Goal: Task Accomplishment & Management: Manage account settings

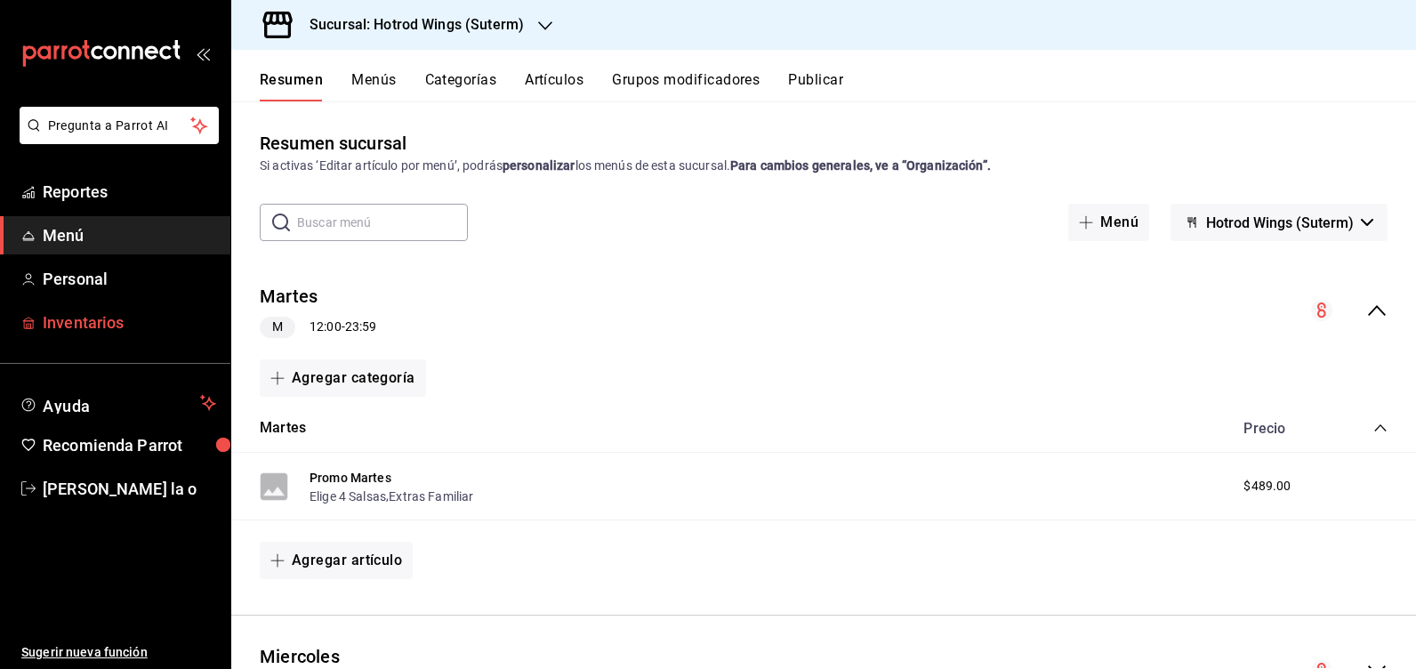
click at [72, 332] on span "Inventarios" at bounding box center [129, 322] width 173 height 24
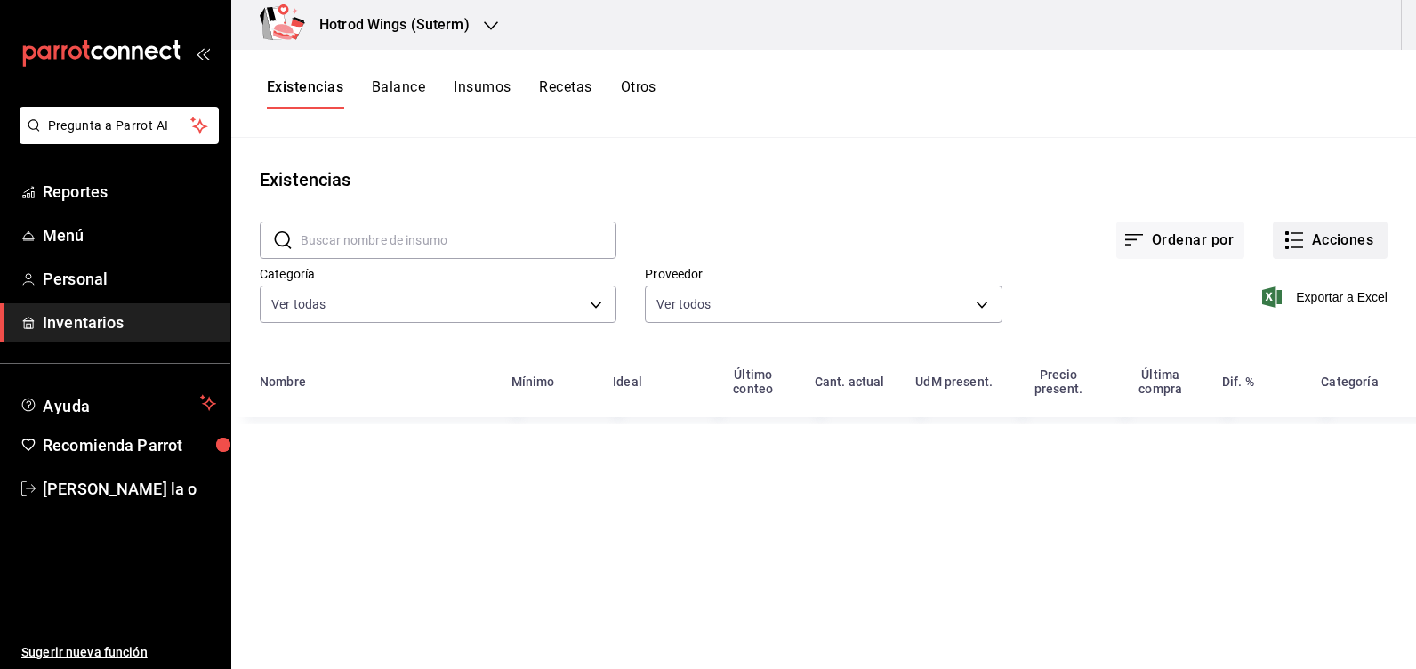
click at [1307, 224] on button "Acciones" at bounding box center [1330, 239] width 115 height 37
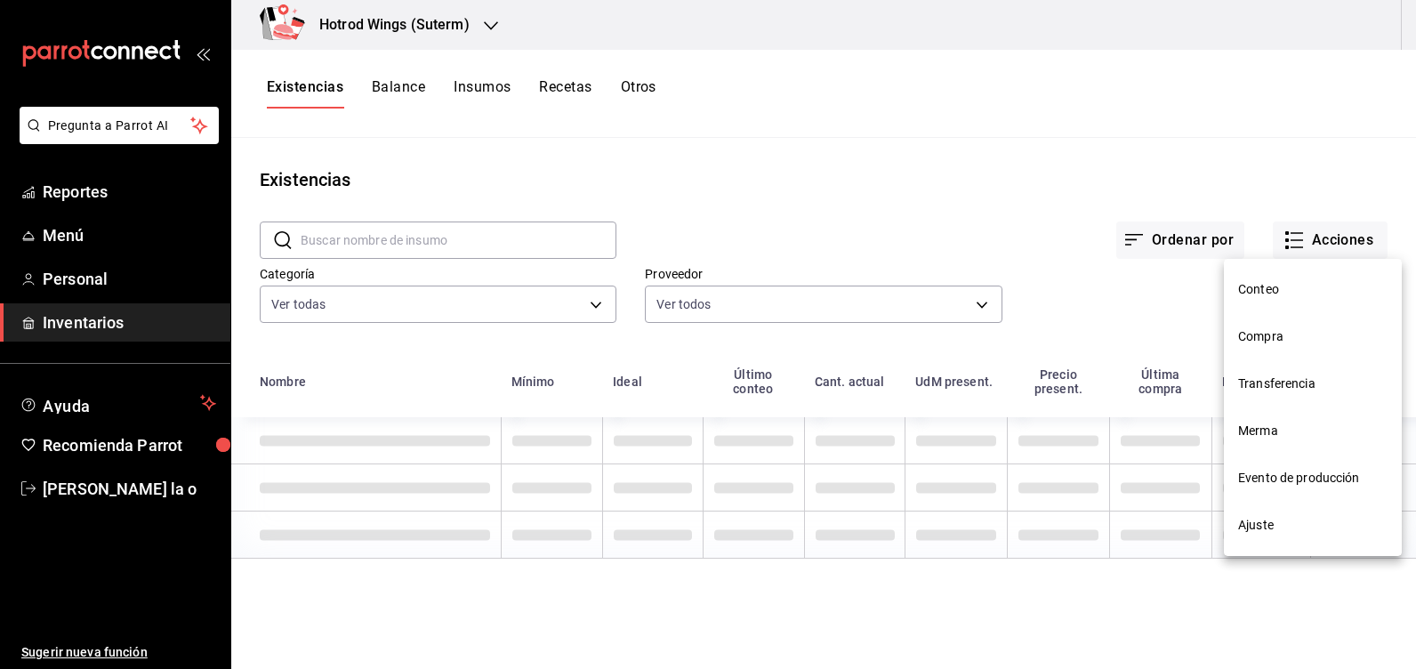
click at [1299, 344] on span "Compra" at bounding box center [1312, 336] width 149 height 19
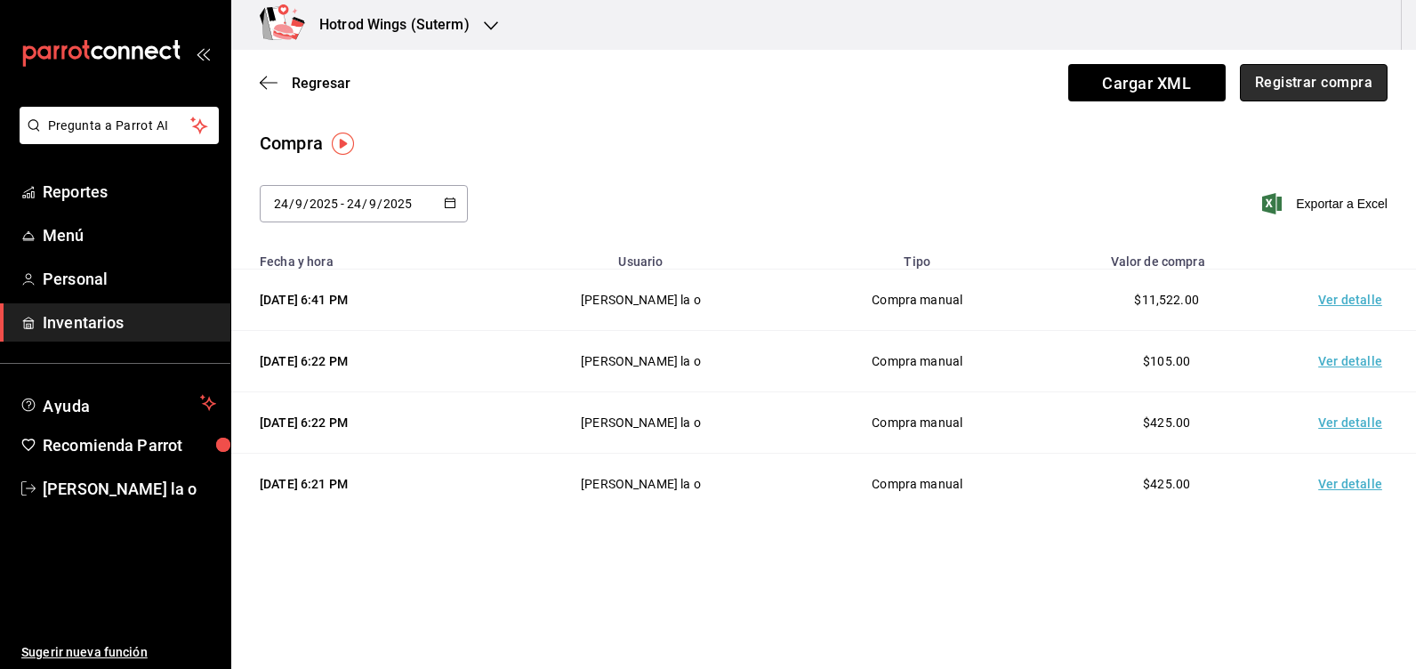
click at [1349, 75] on button "Registrar compra" at bounding box center [1314, 82] width 148 height 37
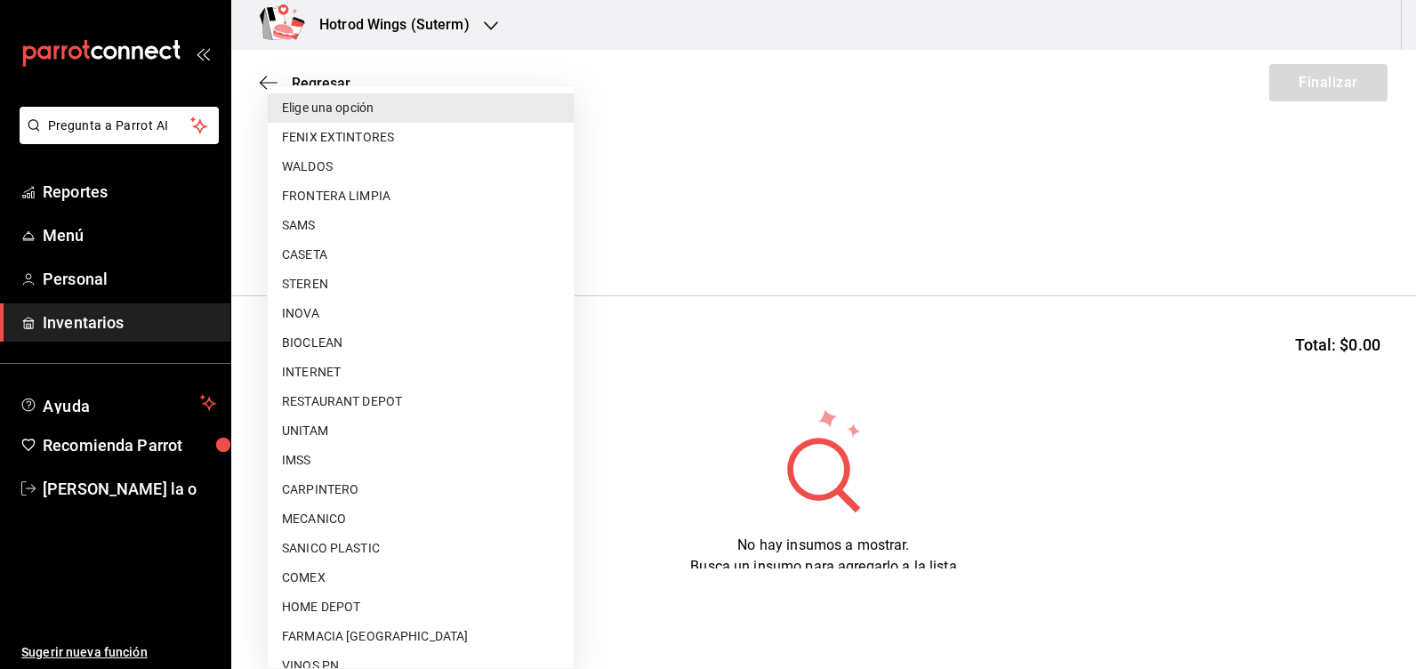
click at [564, 240] on body "Pregunta a Parrot AI Reportes Menú Personal Inventarios Ayuda Recomienda Parrot…" at bounding box center [708, 284] width 1416 height 568
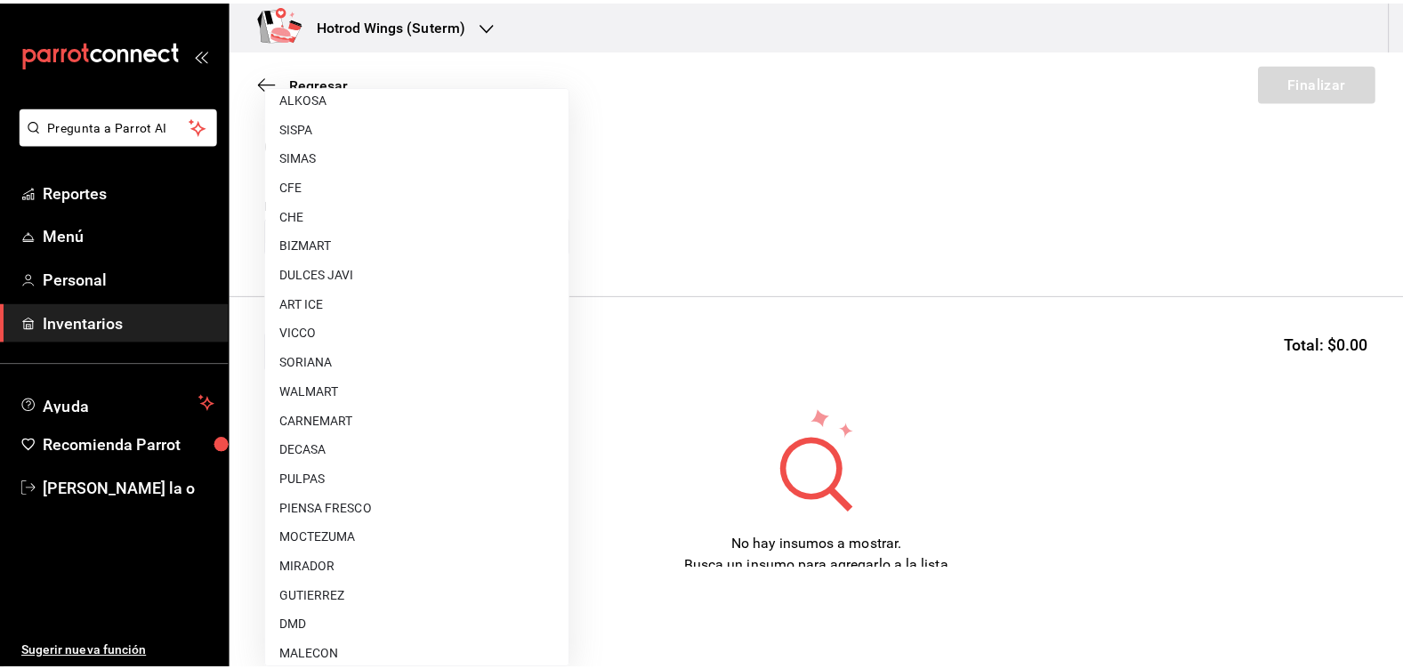
scroll to position [1245, 0]
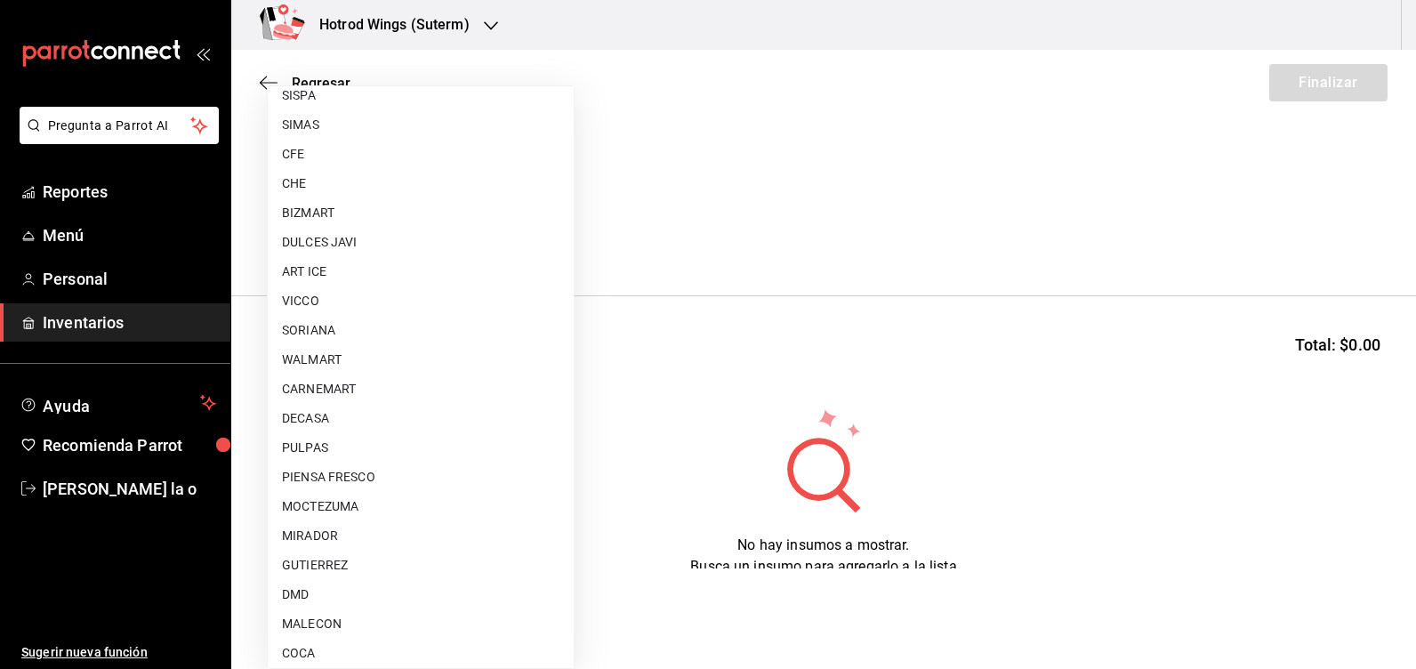
click at [348, 440] on li "PULPAS" at bounding box center [421, 447] width 306 height 29
type input "ddebc89d-954f-4bb3-83e7-d2a493c97475"
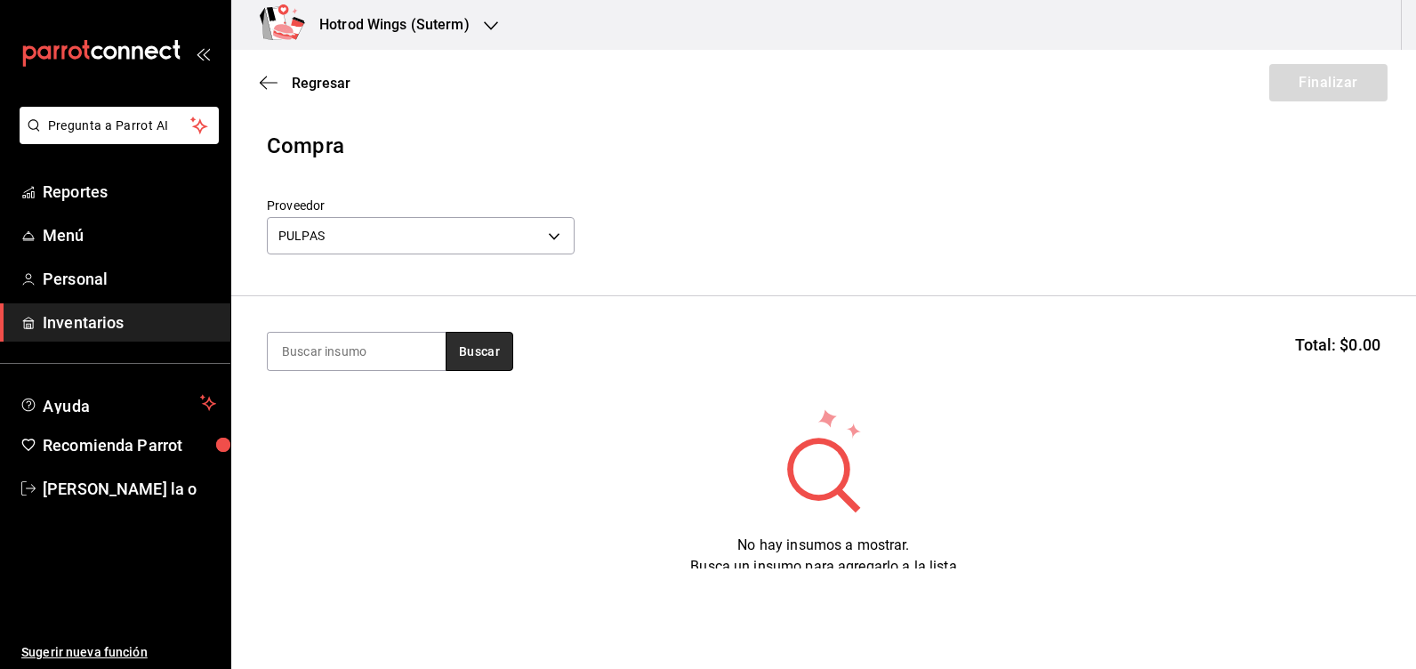
click at [472, 351] on button "Buscar" at bounding box center [480, 351] width 68 height 39
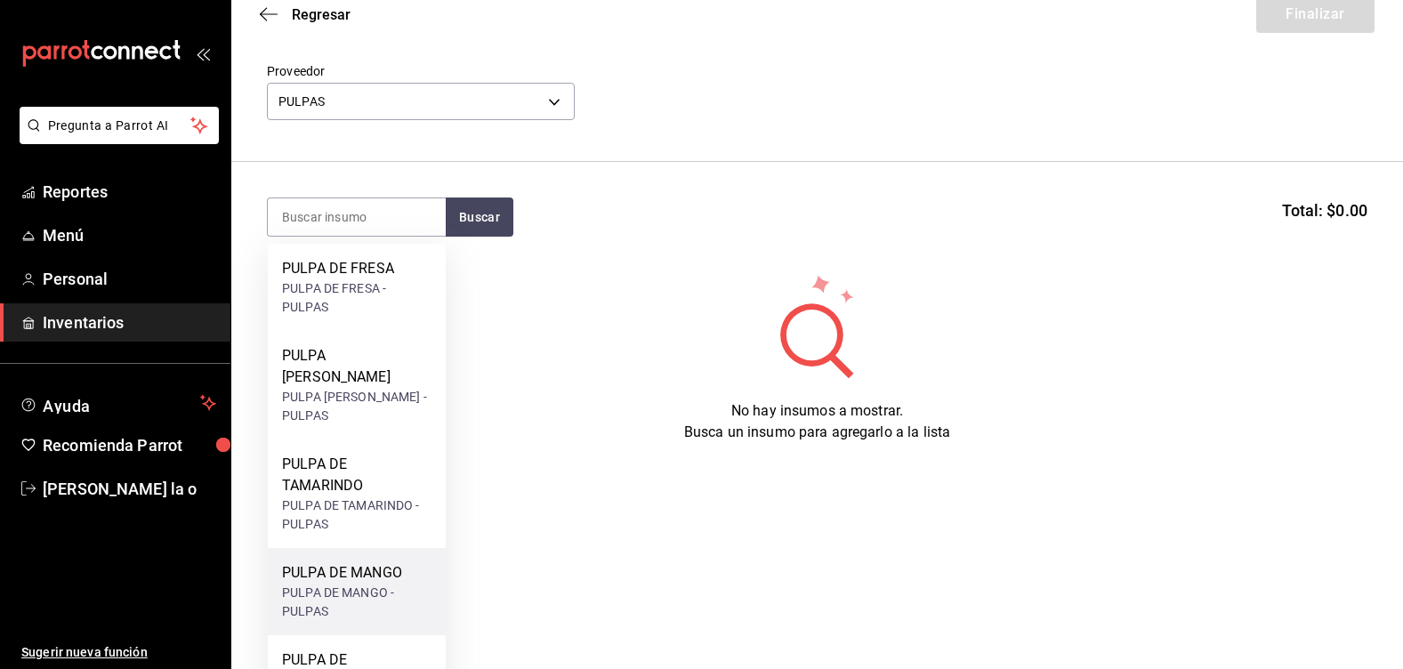
scroll to position [89, 0]
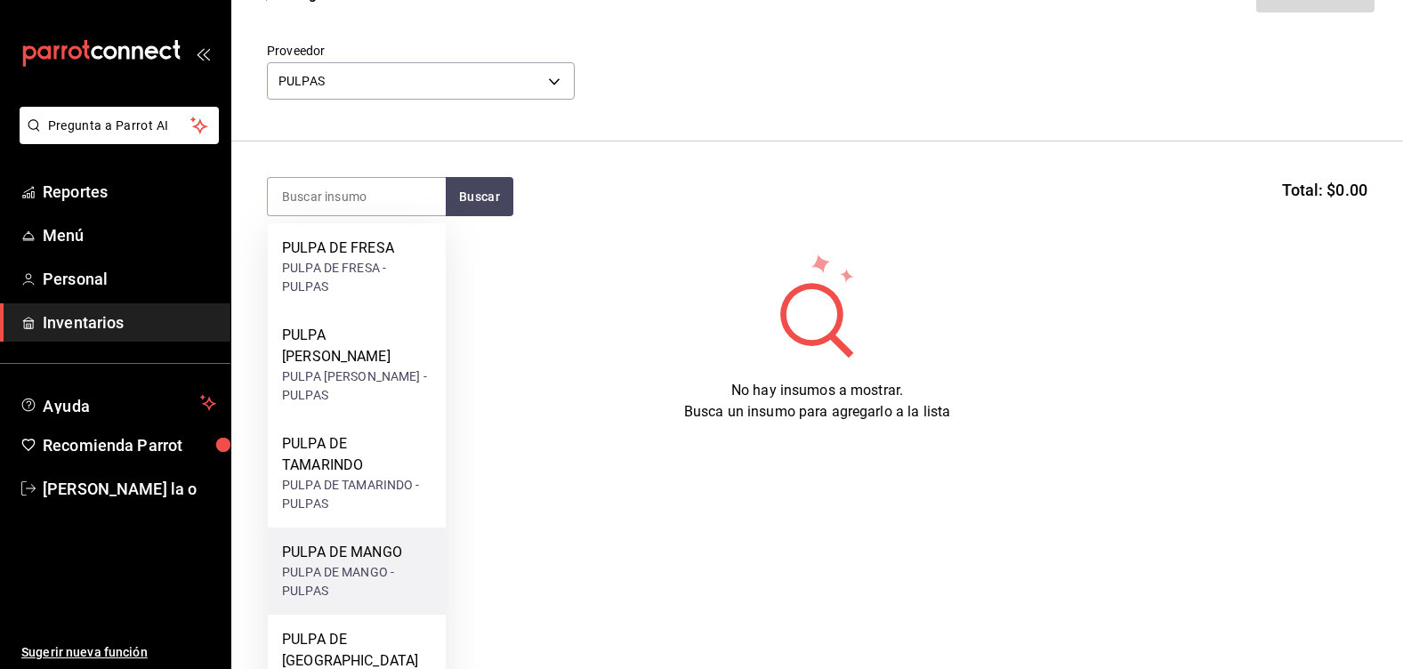
click at [357, 542] on div "PULPA DE MANGO" at bounding box center [356, 552] width 149 height 21
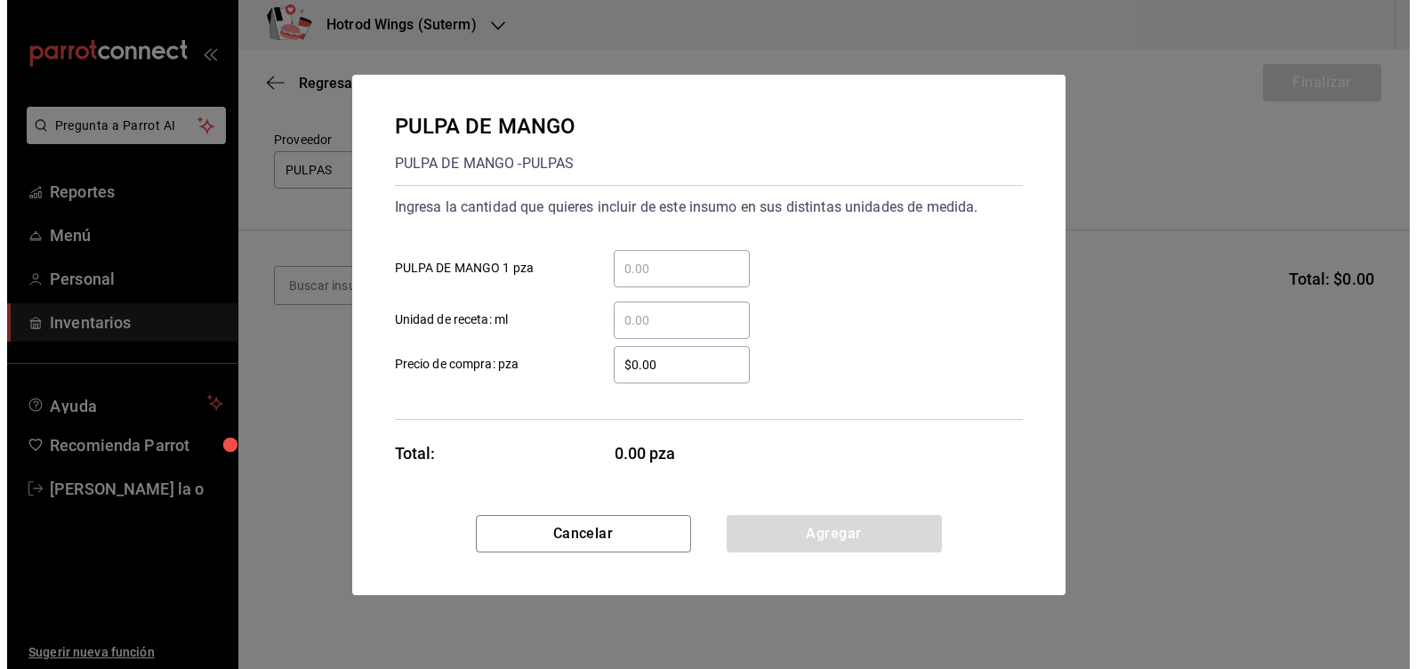
scroll to position [0, 0]
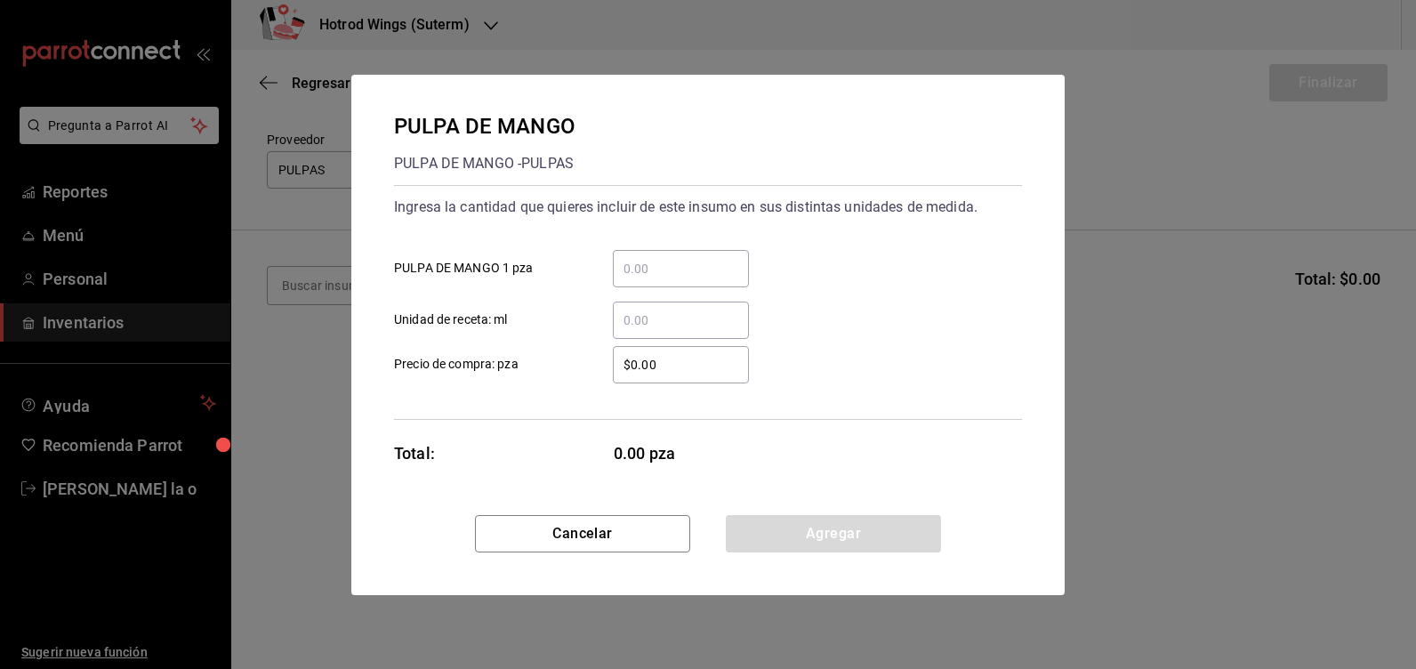
click at [657, 267] on input "​ PULPA DE MANGO 1 pza" at bounding box center [681, 268] width 136 height 21
type input "1"
type input "6"
click at [662, 374] on input "$0.00" at bounding box center [681, 364] width 136 height 21
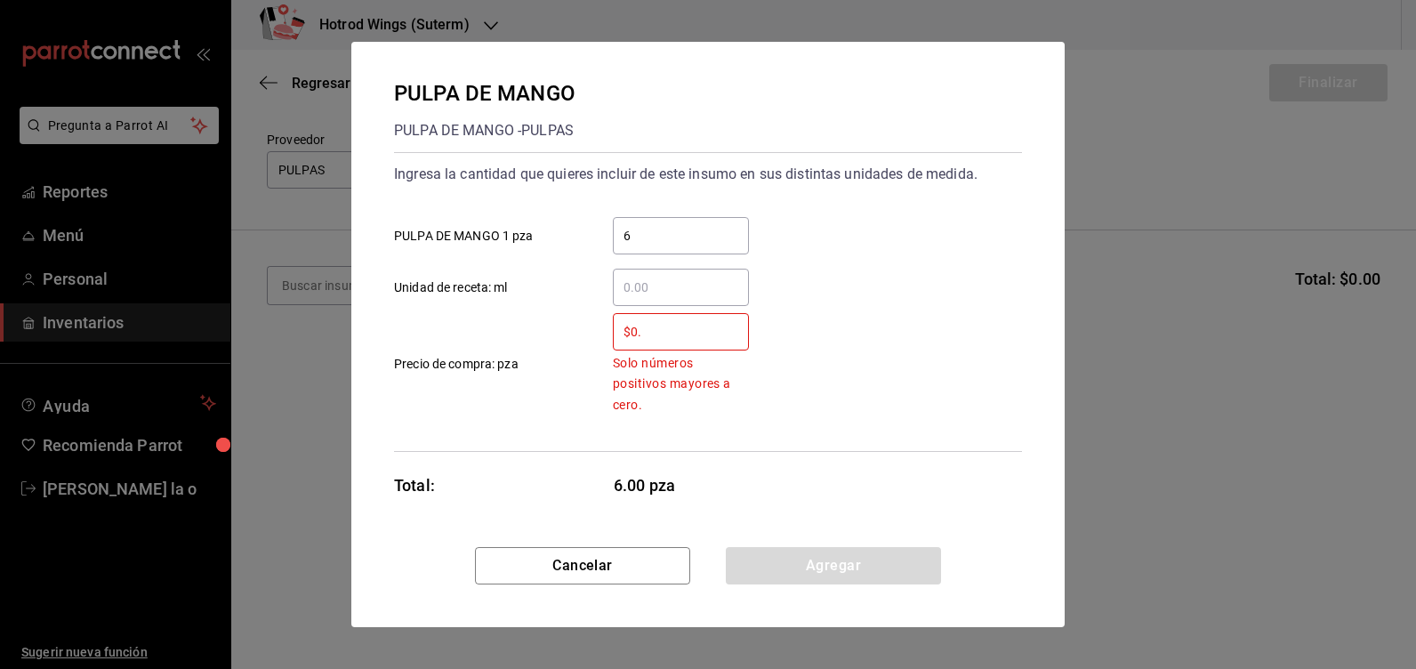
type input "$0"
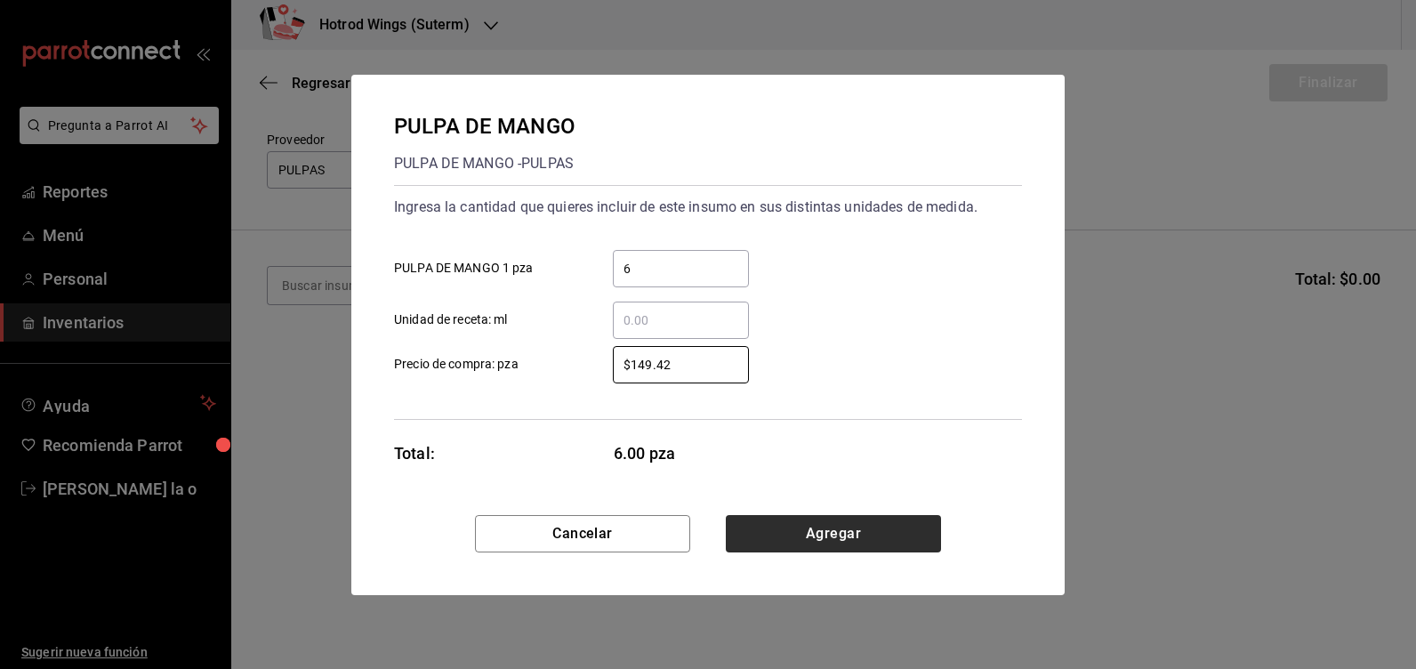
type input "$149.42"
click at [808, 520] on button "Agregar" at bounding box center [833, 533] width 215 height 37
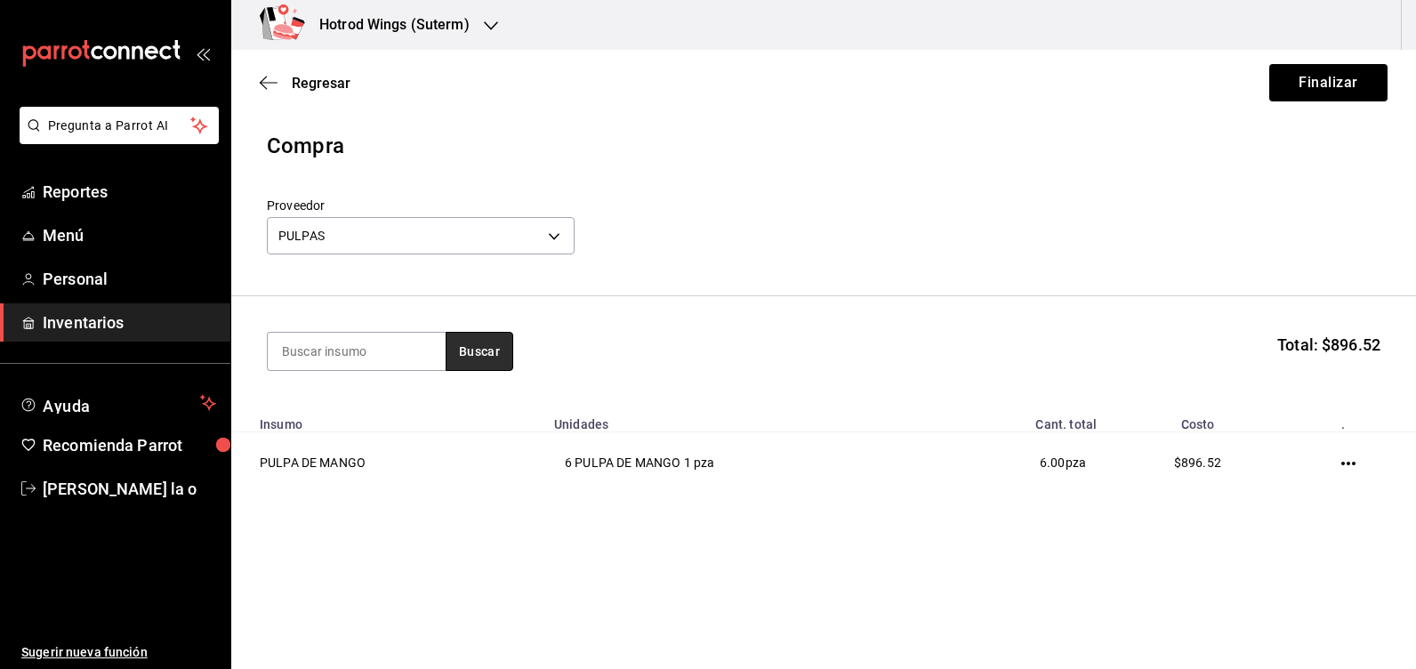
click at [478, 350] on button "Buscar" at bounding box center [480, 351] width 68 height 39
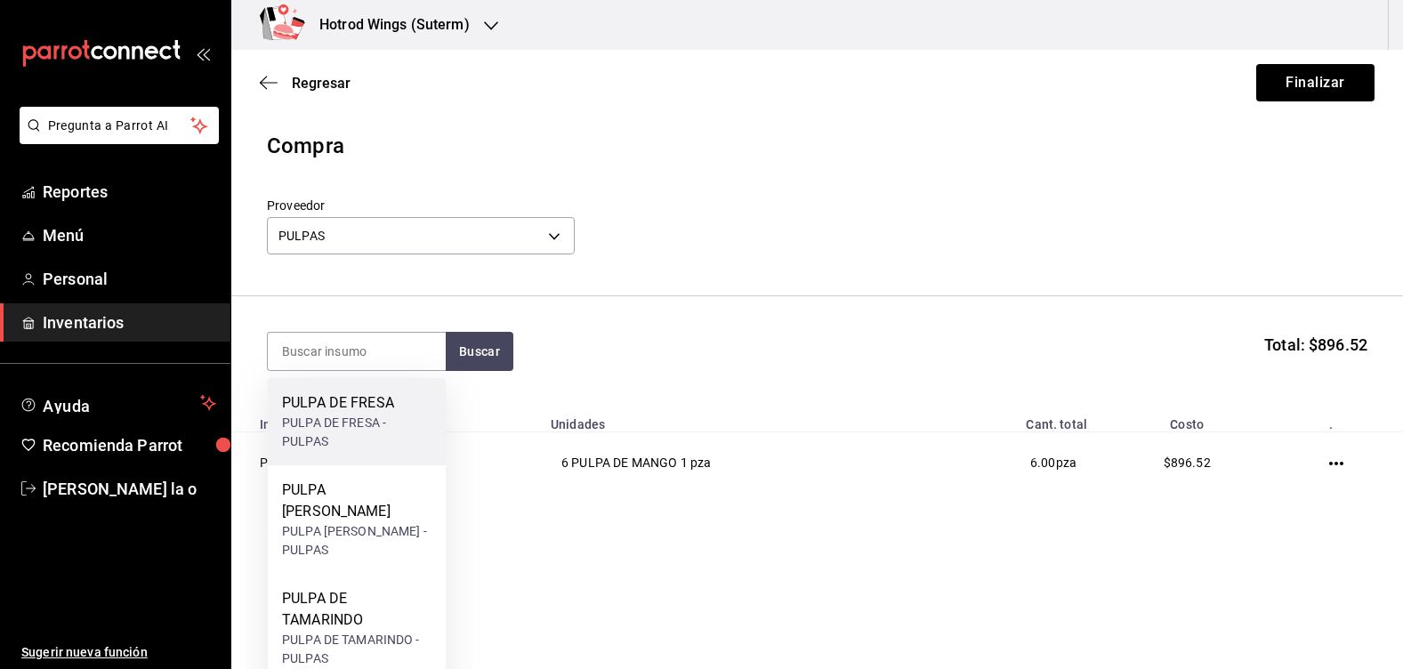
click at [381, 397] on div "PULPA DE FRESA" at bounding box center [356, 402] width 149 height 21
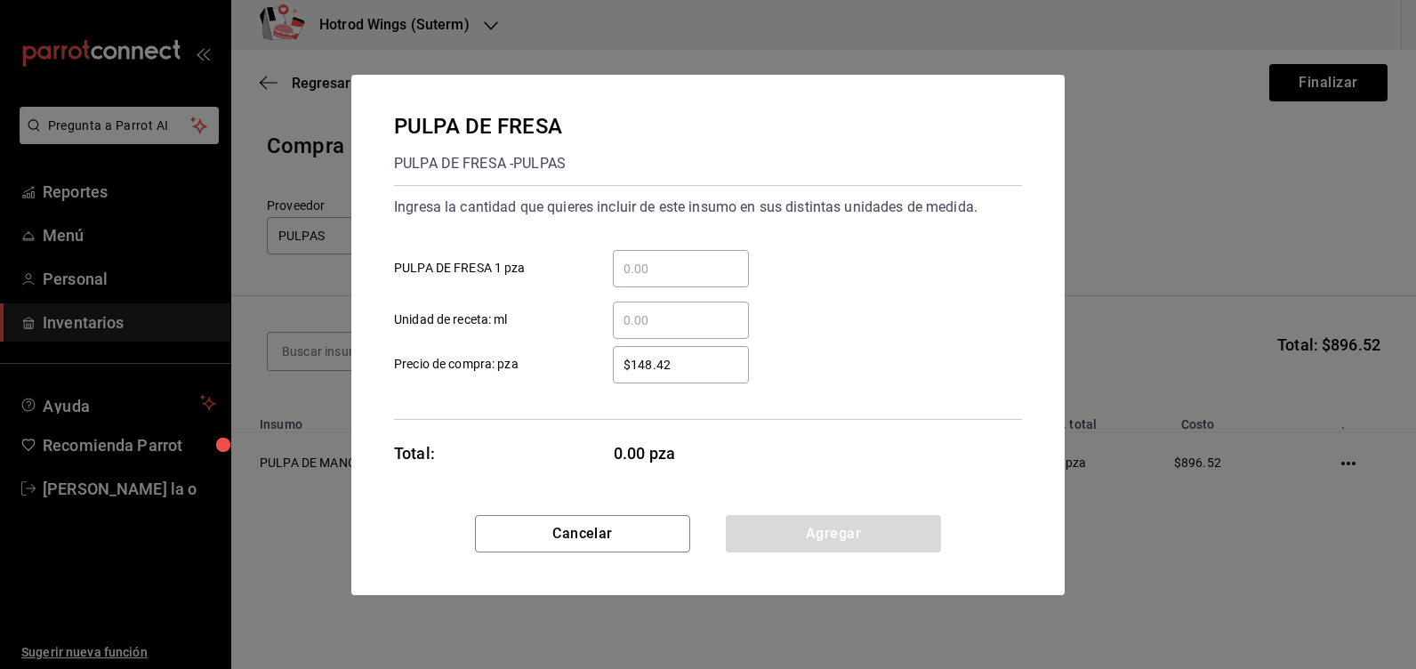
click at [646, 269] on input "​ PULPA DE FRESA 1 pza" at bounding box center [681, 268] width 136 height 21
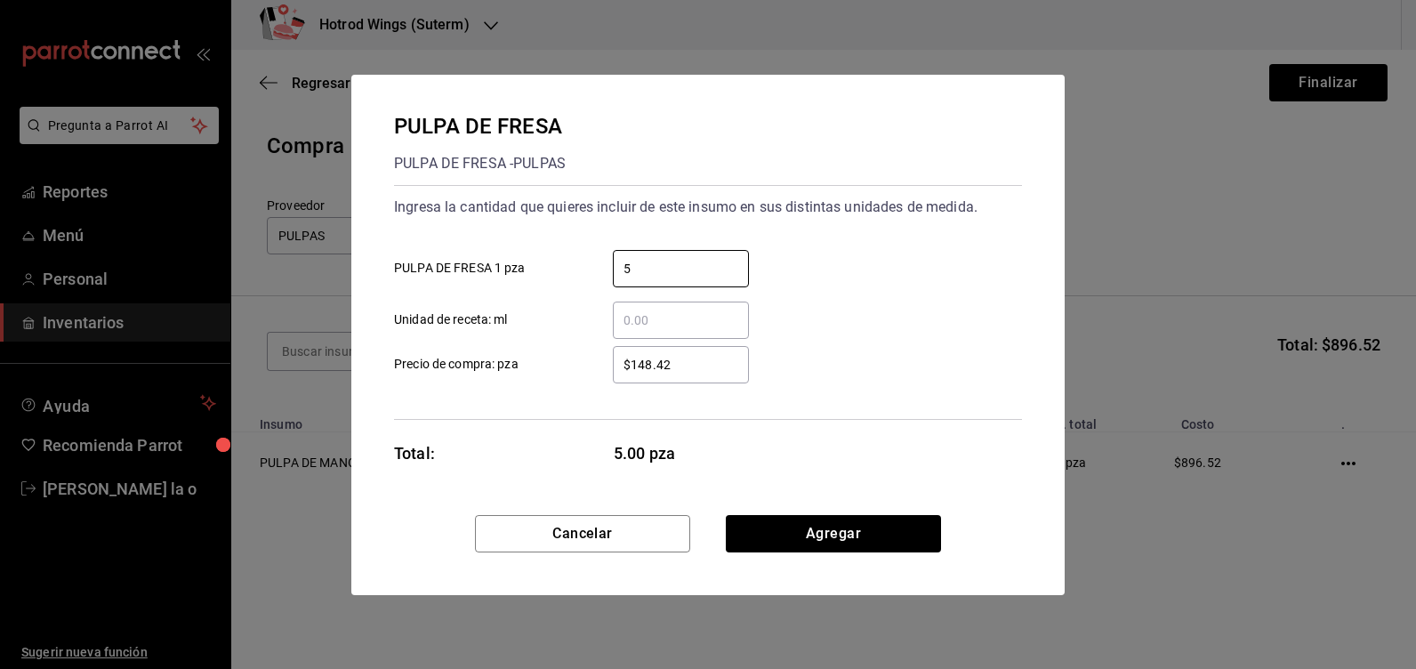
type input "5"
click at [699, 366] on input "$148.42" at bounding box center [681, 364] width 136 height 21
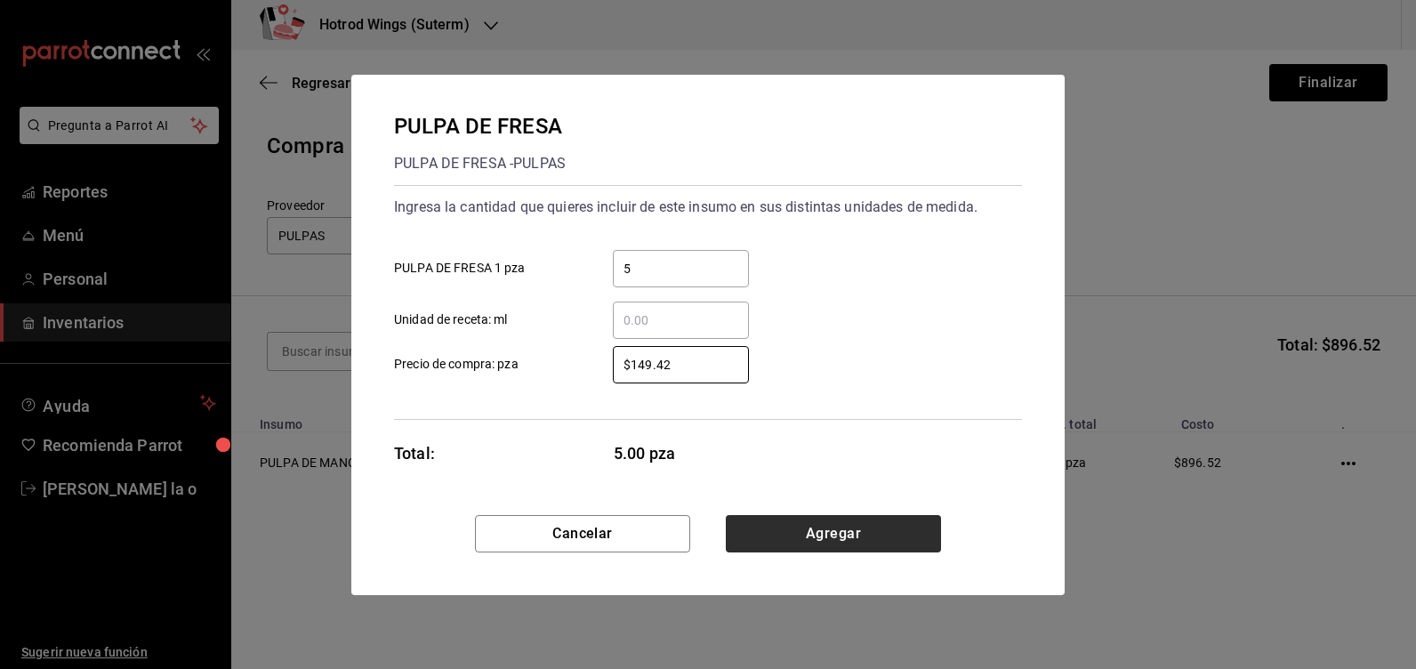
type input "$149.42"
click at [784, 521] on button "Agregar" at bounding box center [833, 533] width 215 height 37
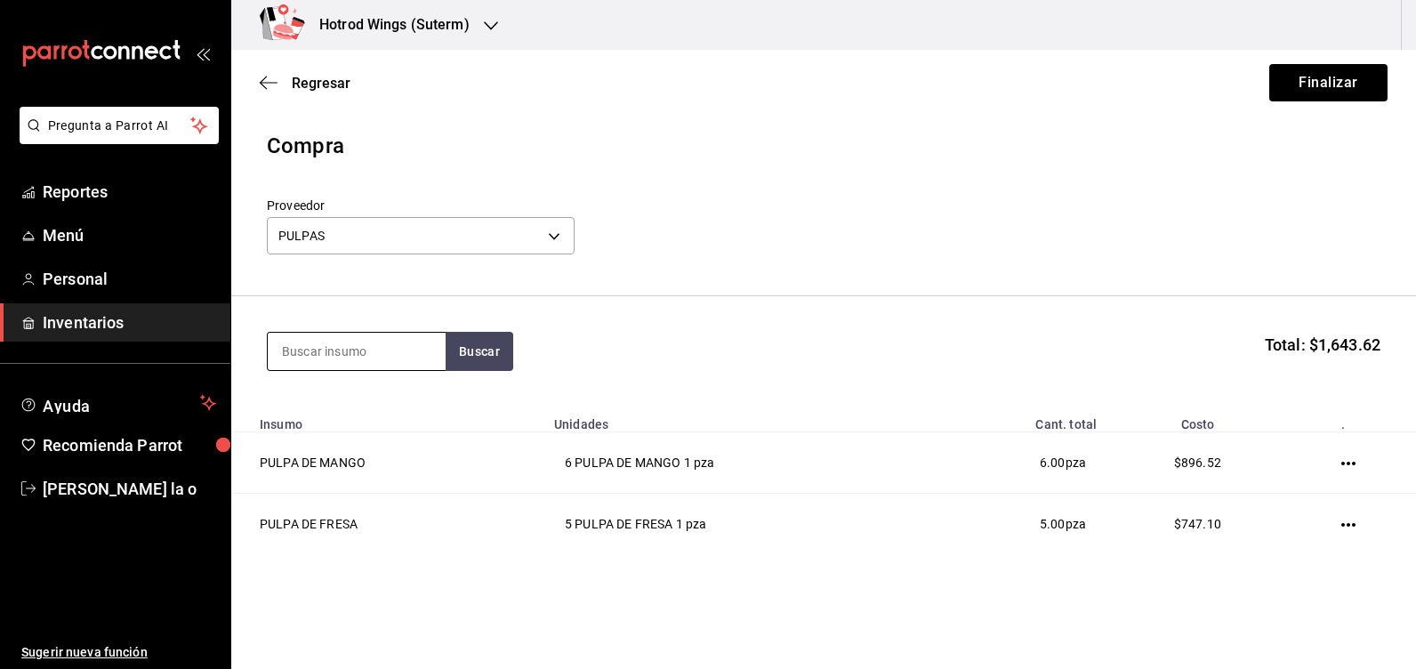
click at [309, 351] on input at bounding box center [357, 351] width 178 height 37
click at [484, 347] on button "Buscar" at bounding box center [480, 351] width 68 height 39
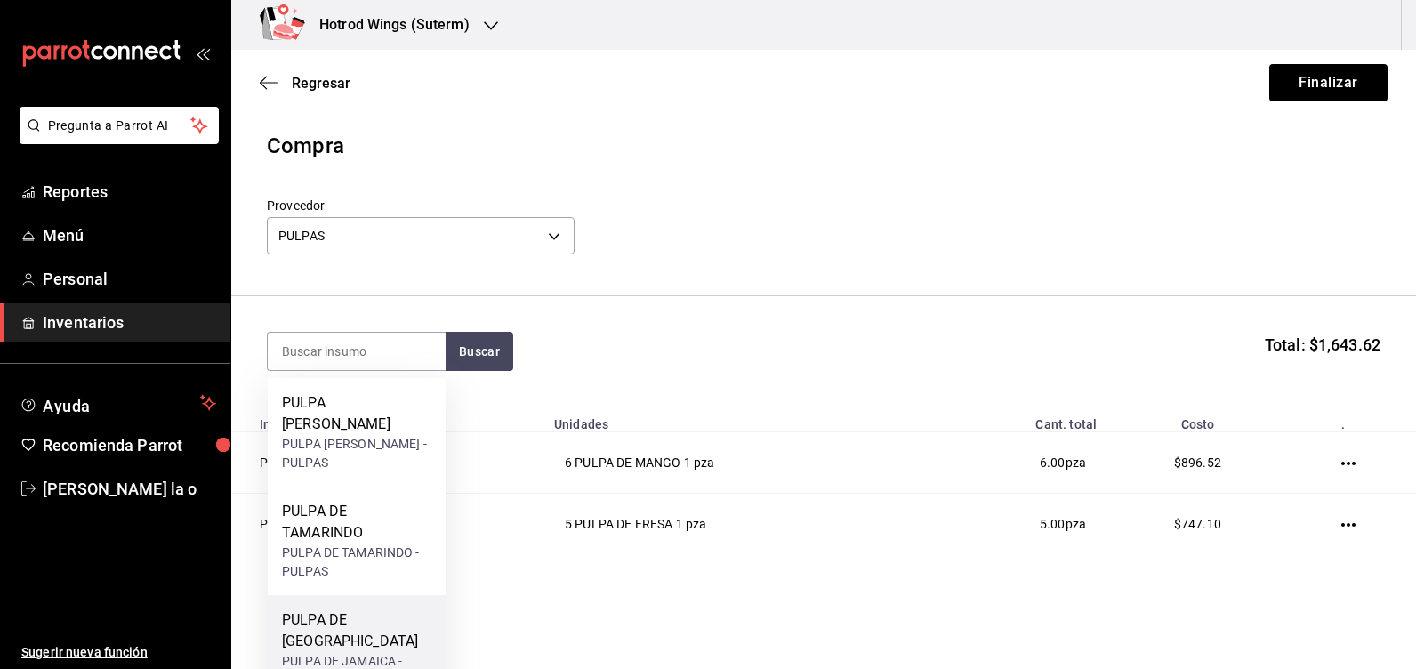
click at [375, 609] on div "PULPA DE [GEOGRAPHIC_DATA]" at bounding box center [356, 630] width 149 height 43
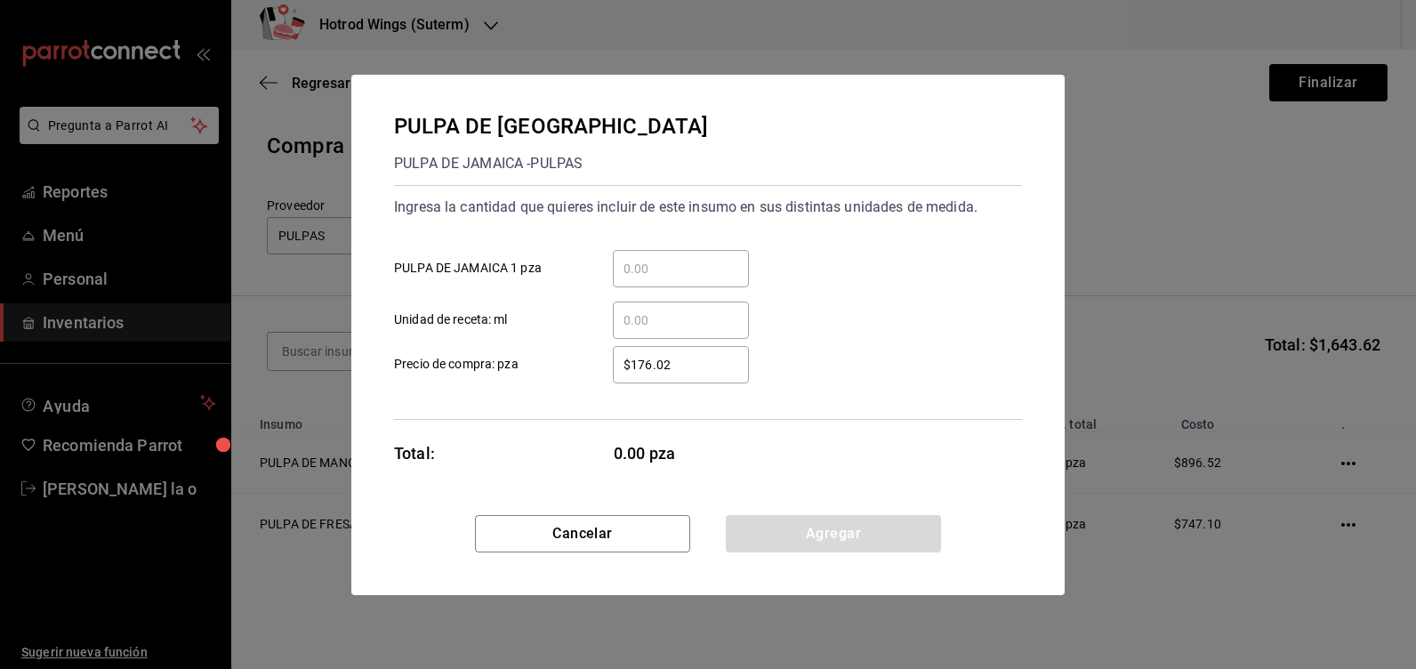
click at [628, 269] on input "​ PULPA DE JAMAICA 1 pza" at bounding box center [681, 268] width 136 height 21
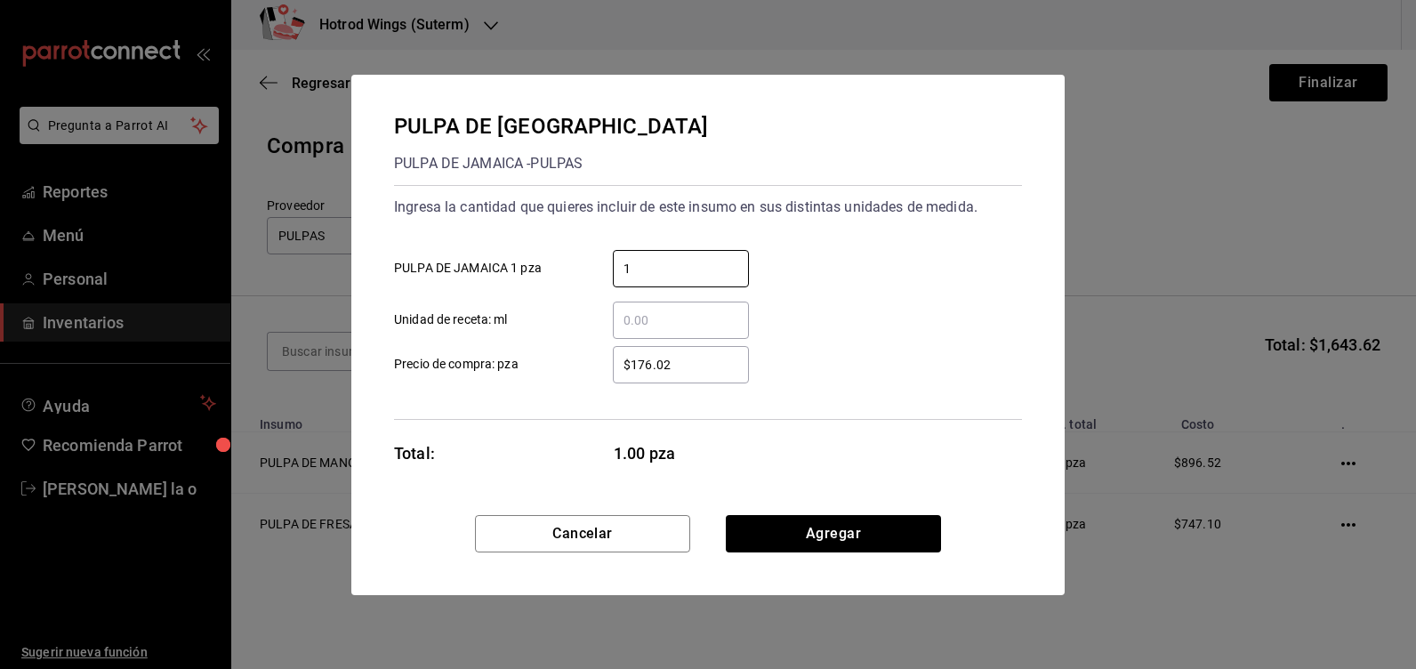
type input "1"
click at [652, 363] on input "$176.02" at bounding box center [681, 364] width 136 height 21
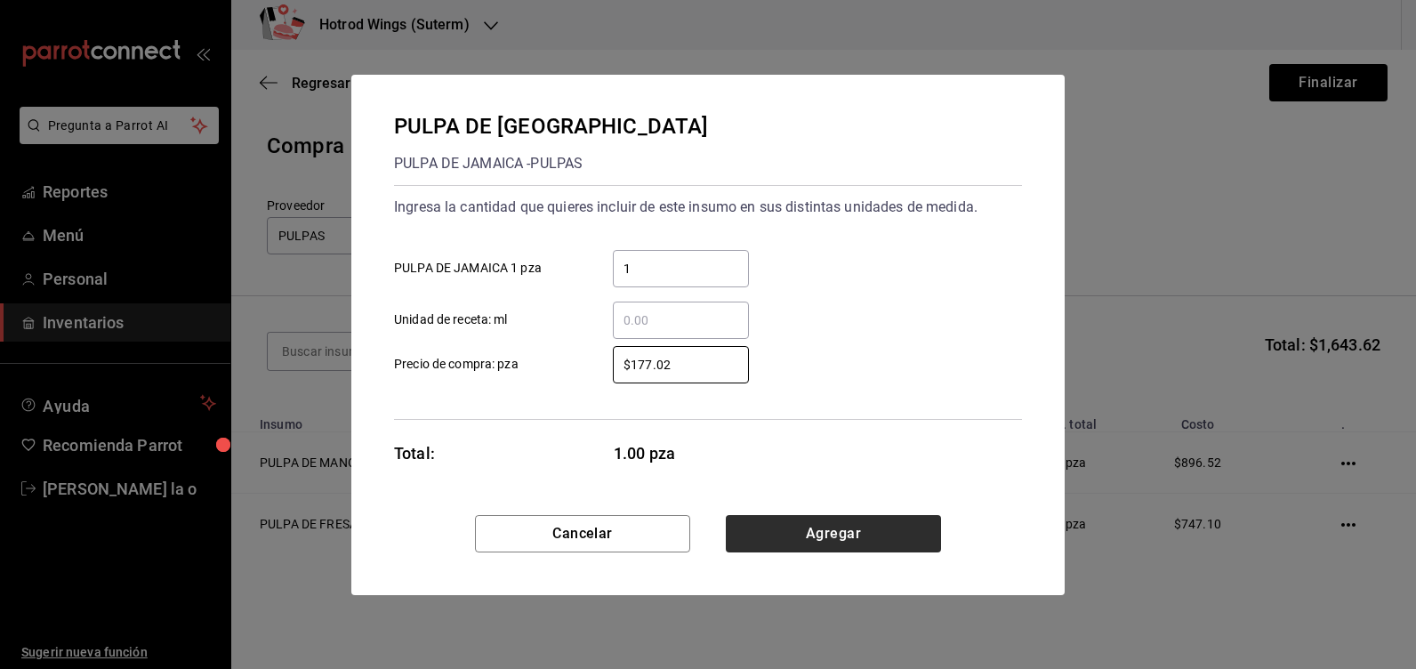
type input "$177.02"
click at [814, 542] on button "Agregar" at bounding box center [833, 533] width 215 height 37
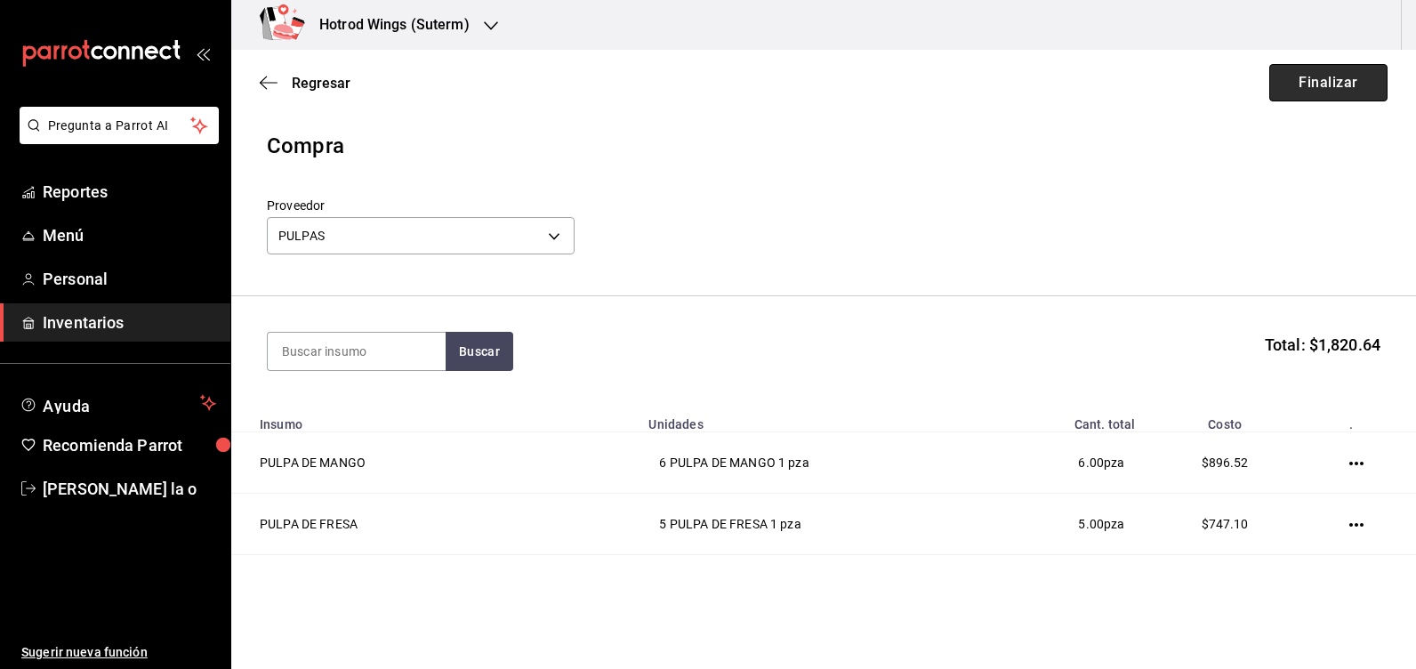
click at [1327, 85] on button "Finalizar" at bounding box center [1328, 82] width 118 height 37
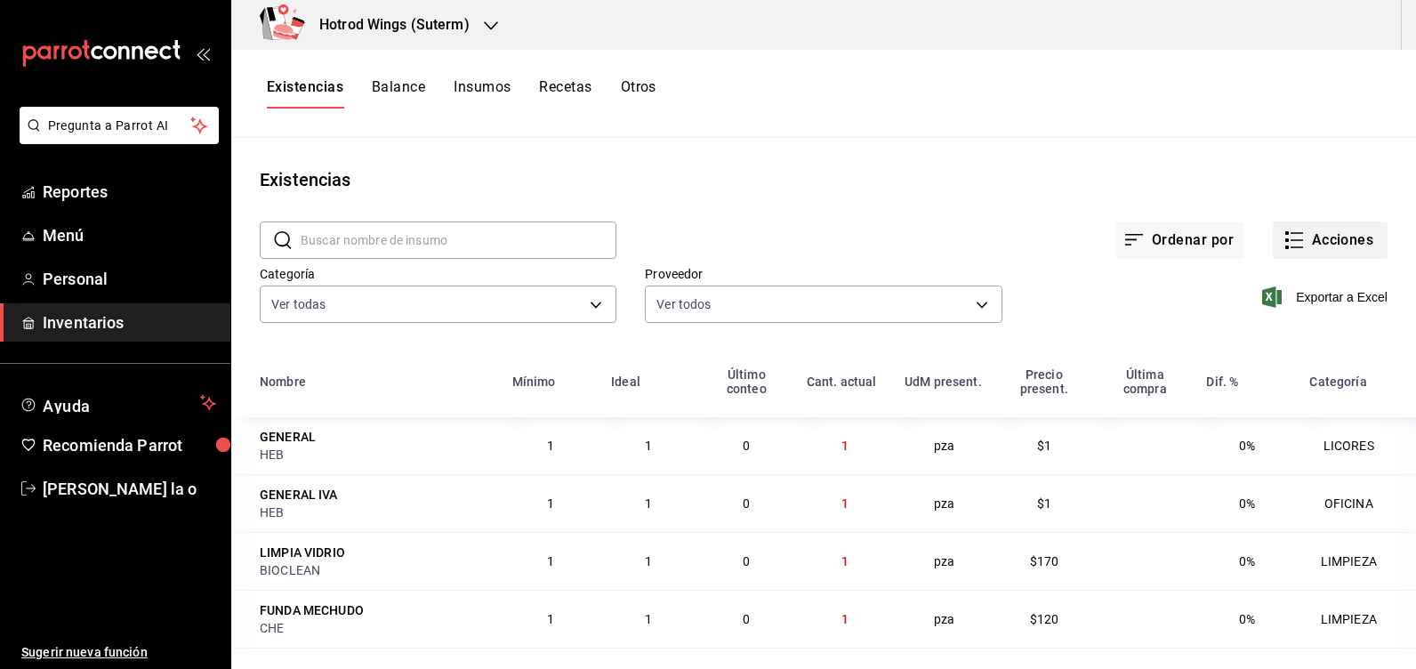
click at [1329, 226] on button "Acciones" at bounding box center [1330, 239] width 115 height 37
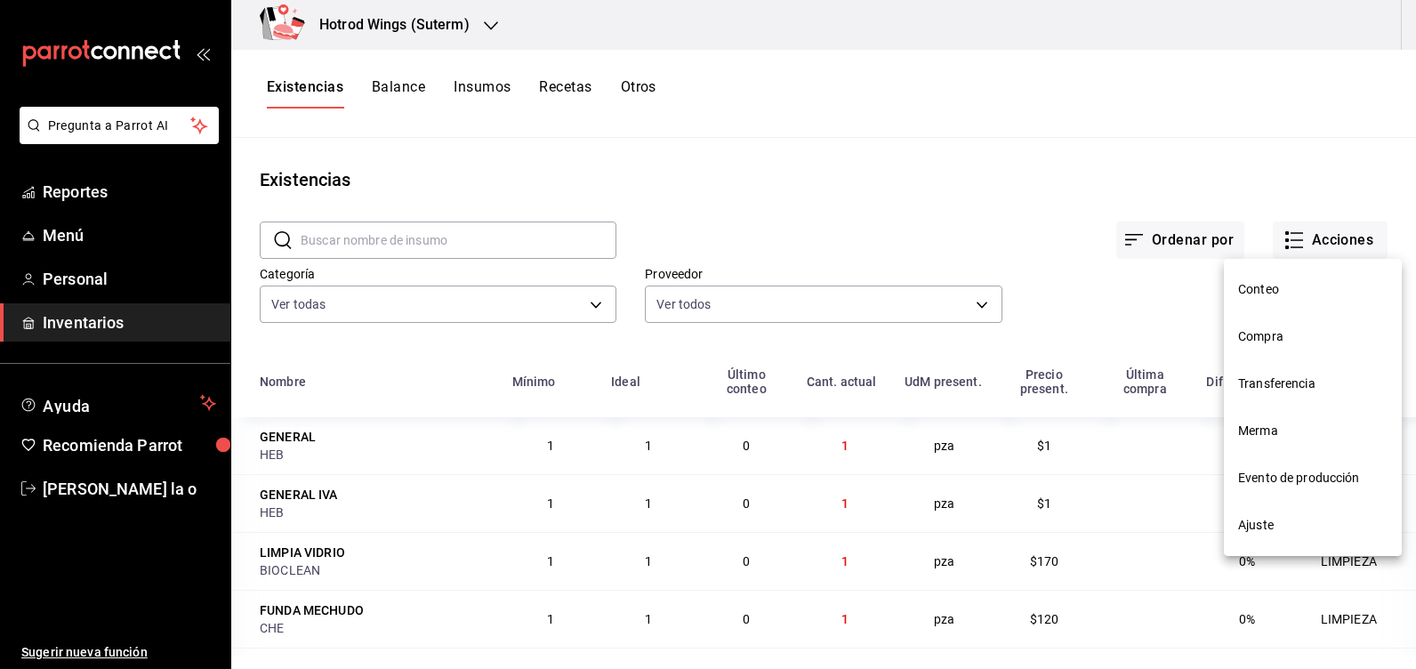
click at [1298, 331] on span "Compra" at bounding box center [1312, 336] width 149 height 19
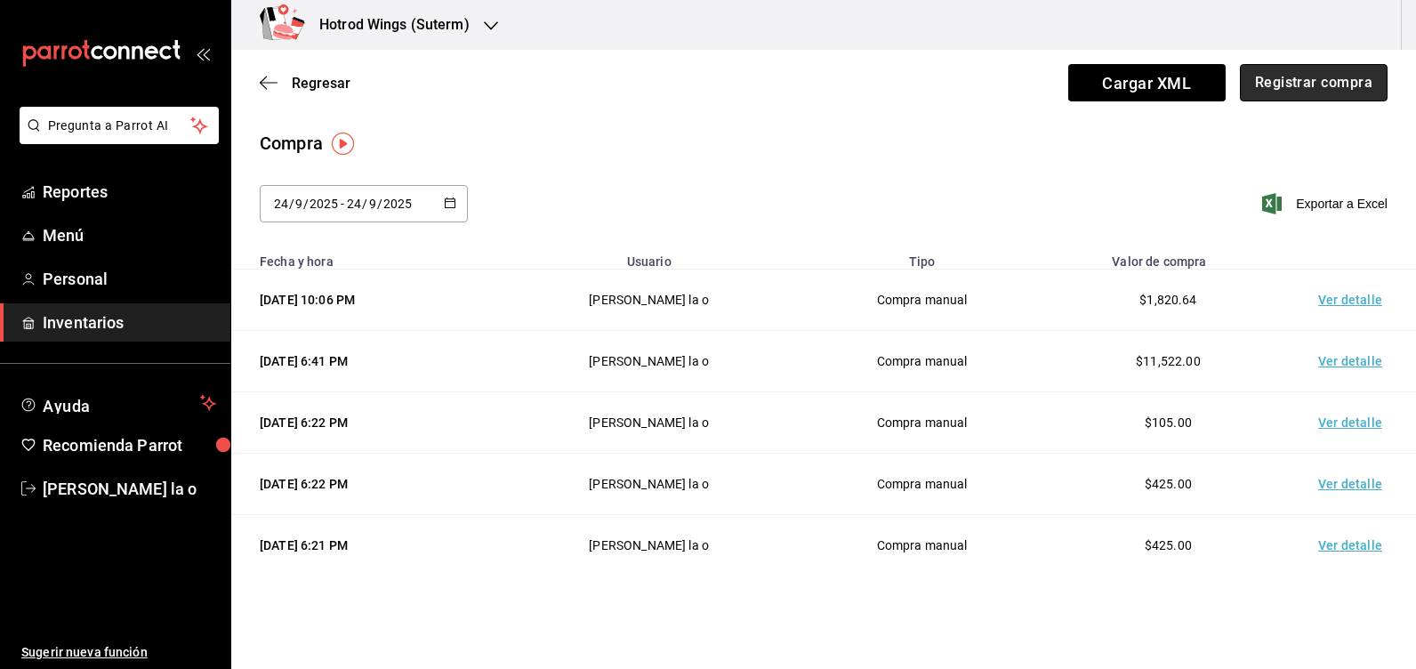
click at [1297, 93] on button "Registrar compra" at bounding box center [1314, 82] width 148 height 37
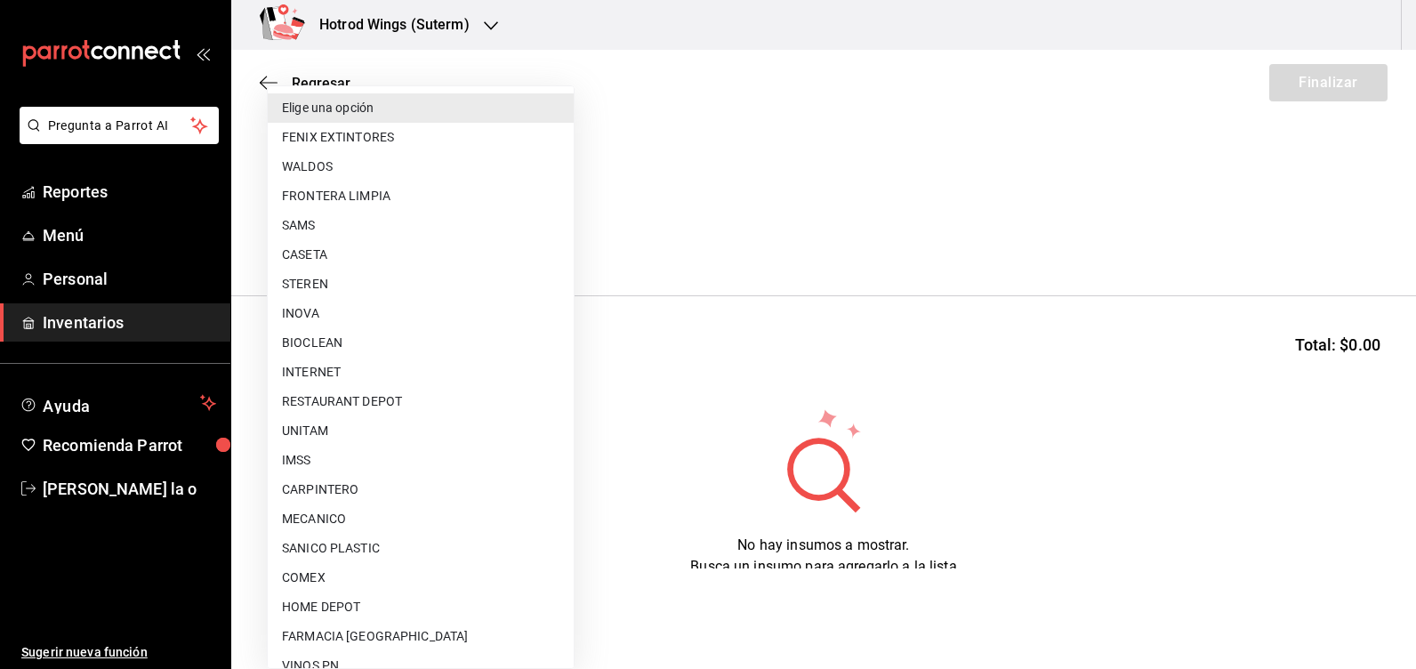
click at [569, 232] on body "Pregunta a Parrot AI Reportes Menú Personal Inventarios Ayuda Recomienda Parrot…" at bounding box center [708, 284] width 1416 height 568
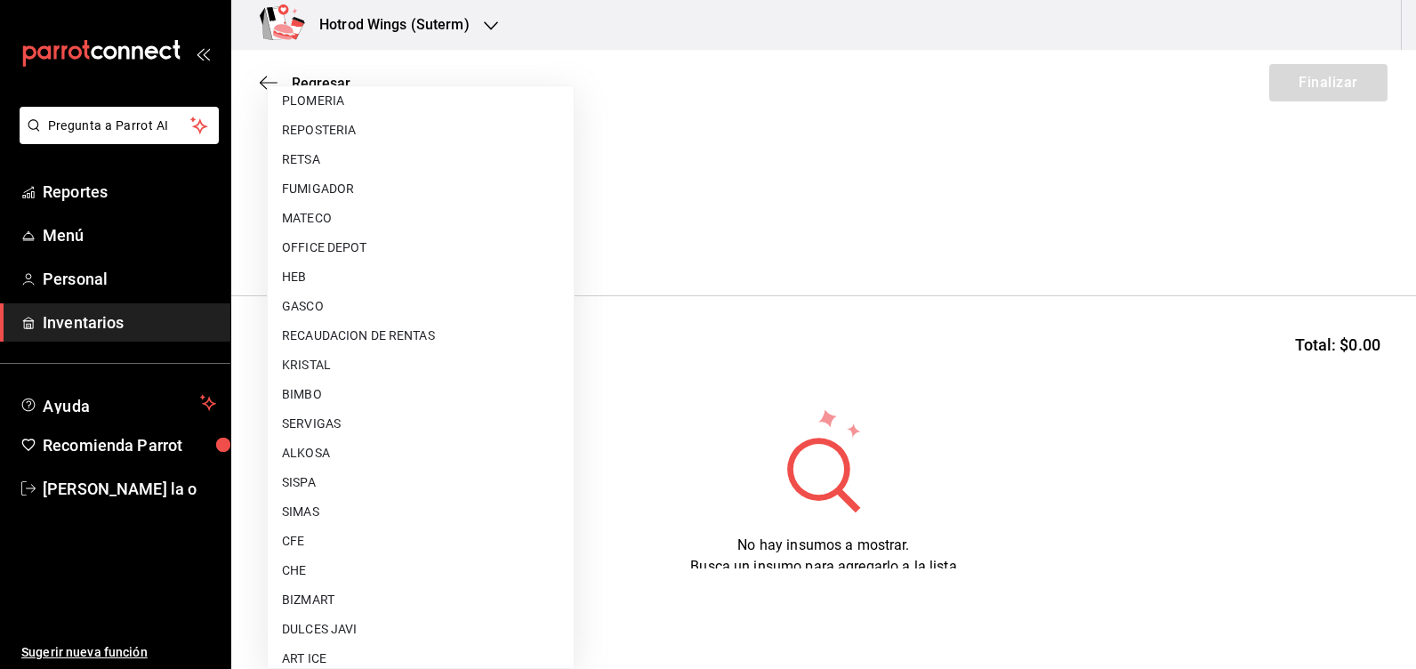
scroll to position [889, 0]
click at [374, 394] on li "SERVIGAS" at bounding box center [421, 392] width 306 height 29
type input "cfb56cc7-5142-4fd3-9c18-594a56f2780a"
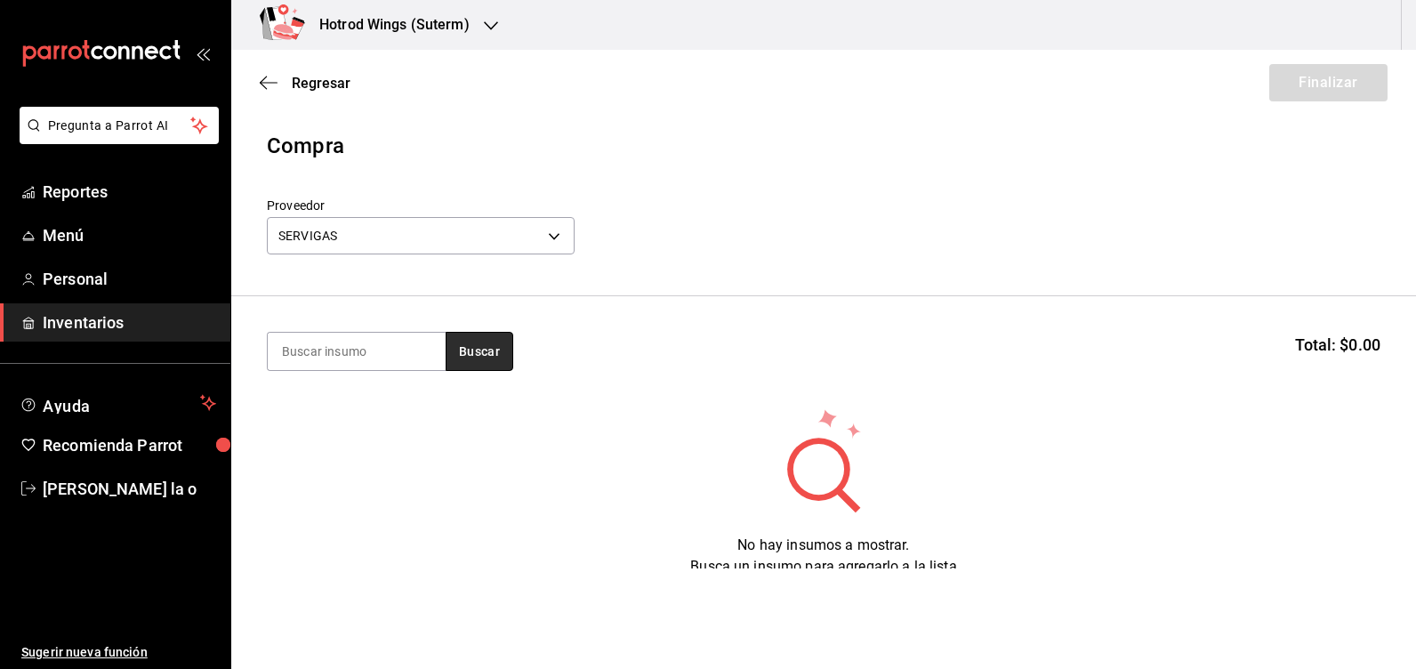
click at [486, 346] on button "Buscar" at bounding box center [480, 351] width 68 height 39
click at [335, 417] on div "SERVICIO DE GAS - SERVIGAS" at bounding box center [356, 432] width 149 height 37
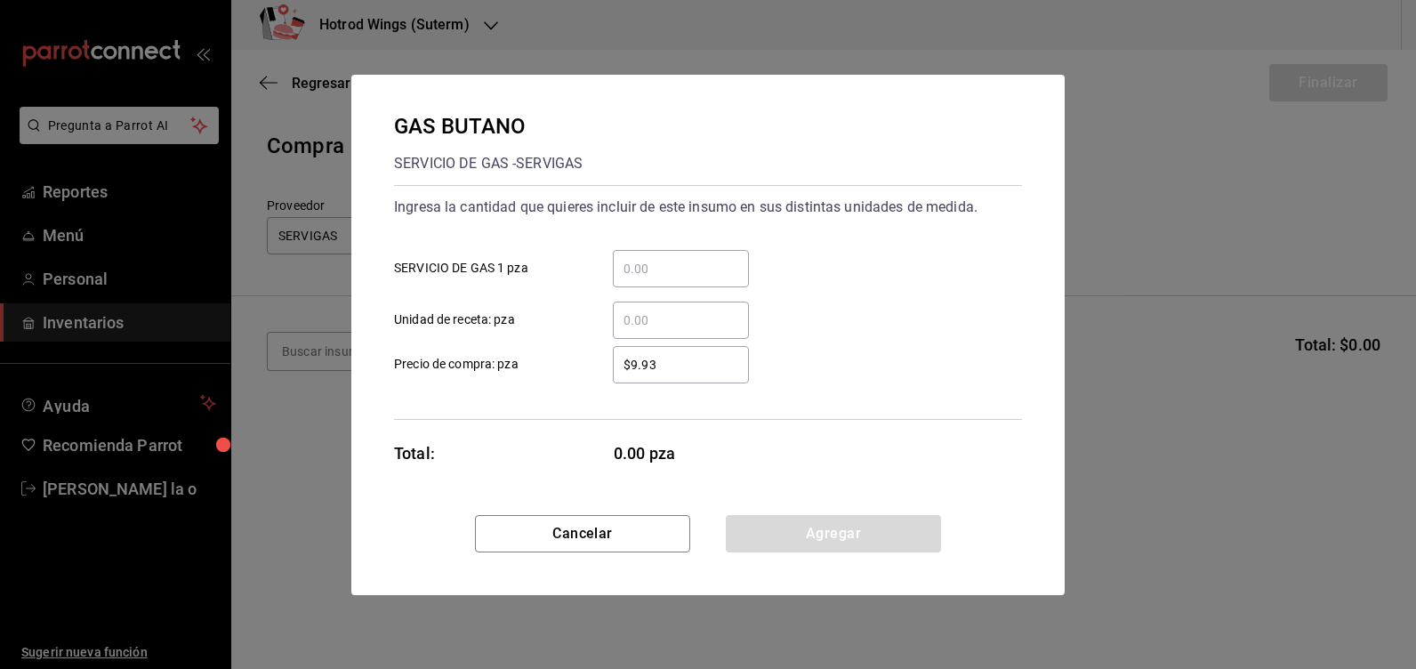
click at [629, 277] on input "​ SERVICIO DE GAS 1 pza" at bounding box center [681, 268] width 136 height 21
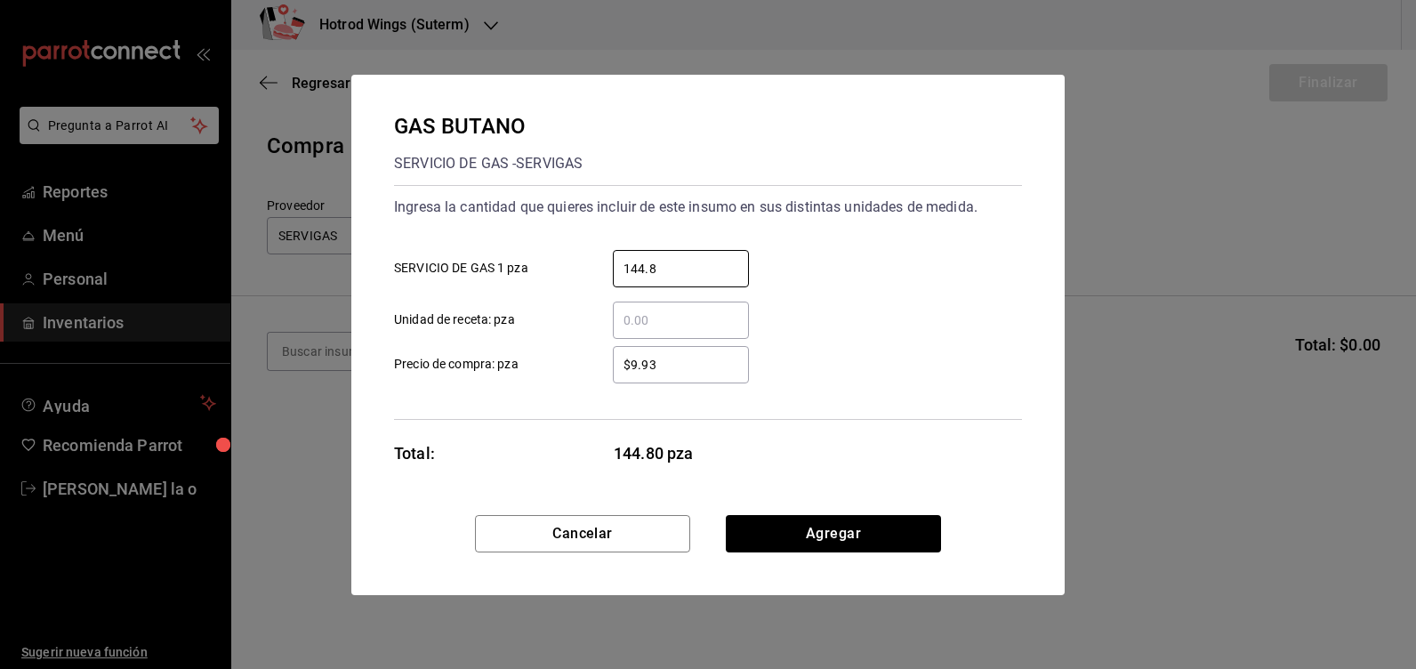
type input "144.8"
click at [647, 361] on input "$9.93" at bounding box center [681, 364] width 136 height 21
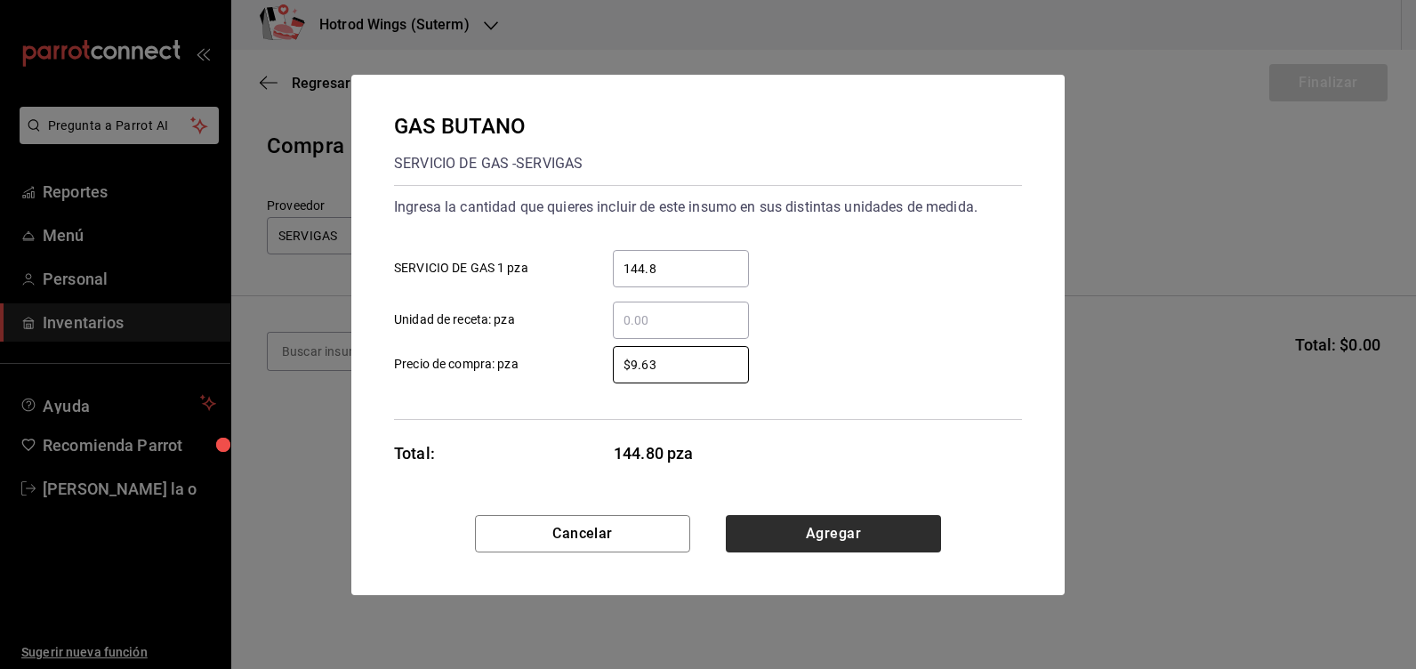
type input "$9.63"
click at [794, 524] on button "Agregar" at bounding box center [833, 533] width 215 height 37
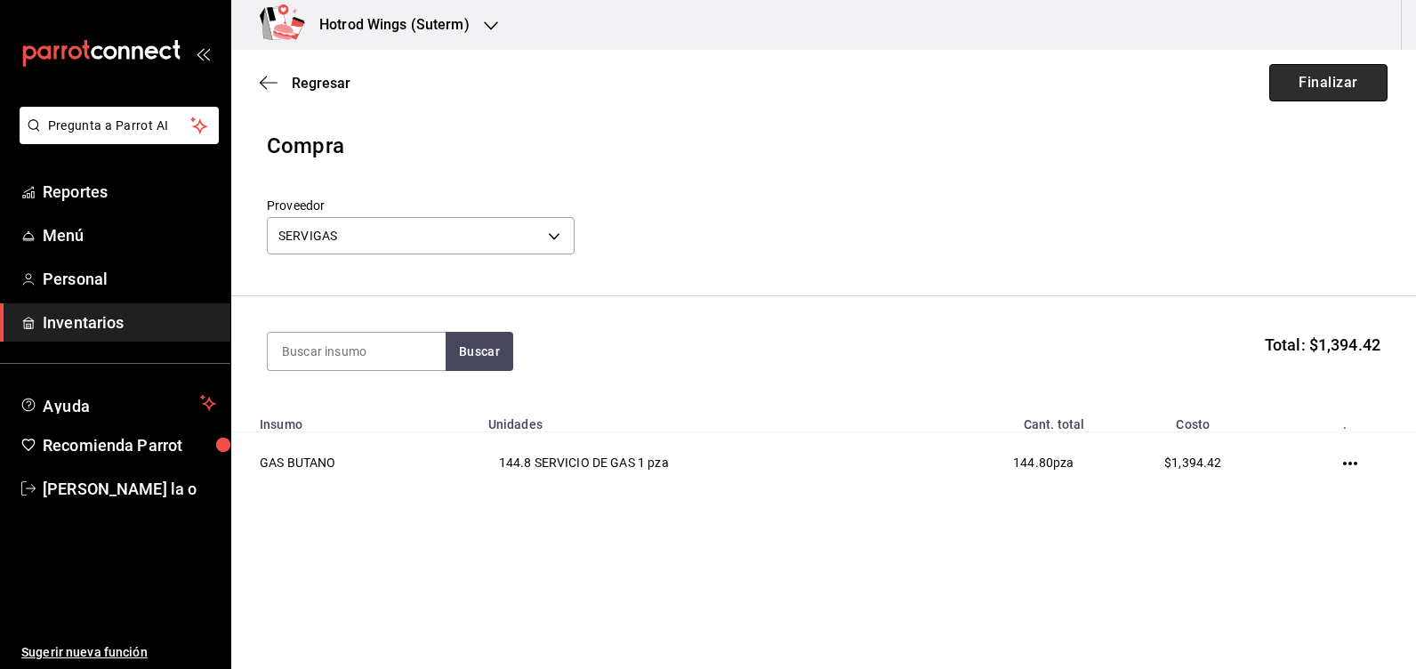
click at [1324, 79] on button "Finalizar" at bounding box center [1328, 82] width 118 height 37
